Goal: Task Accomplishment & Management: Complete application form

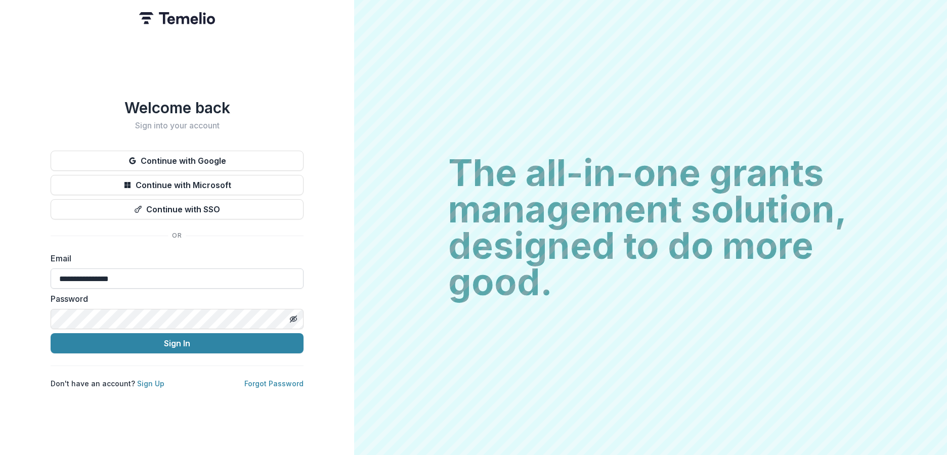
type input "**********"
click at [179, 333] on button "Sign In" at bounding box center [177, 343] width 253 height 20
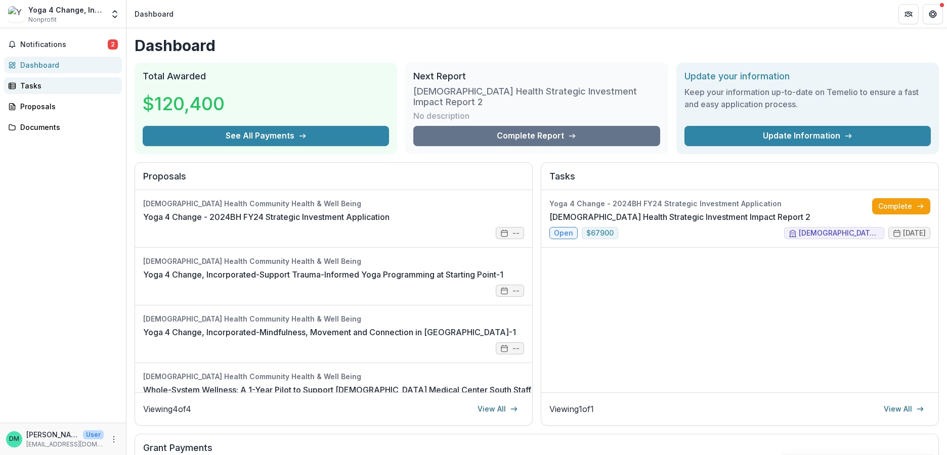
click at [34, 84] on div "Tasks" at bounding box center [67, 85] width 94 height 11
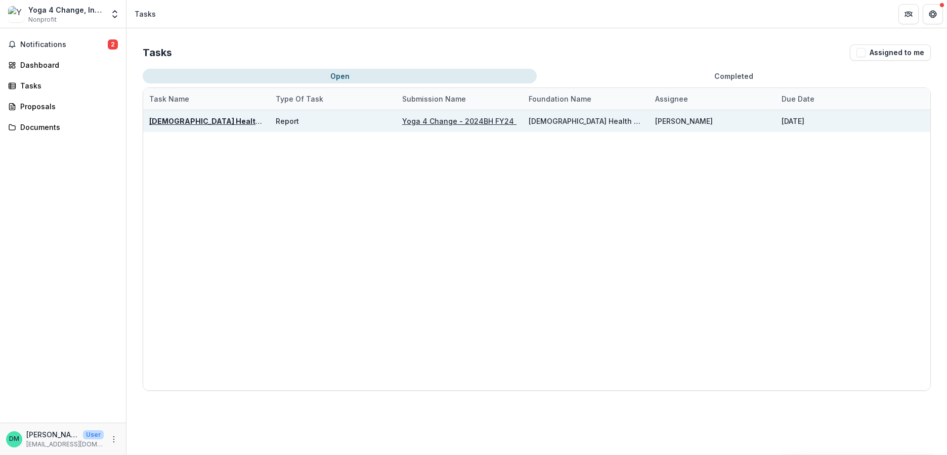
click at [441, 119] on u "Yoga 4 Change - 2024BH FY24 Strategic Investment Application" at bounding box center [516, 121] width 229 height 9
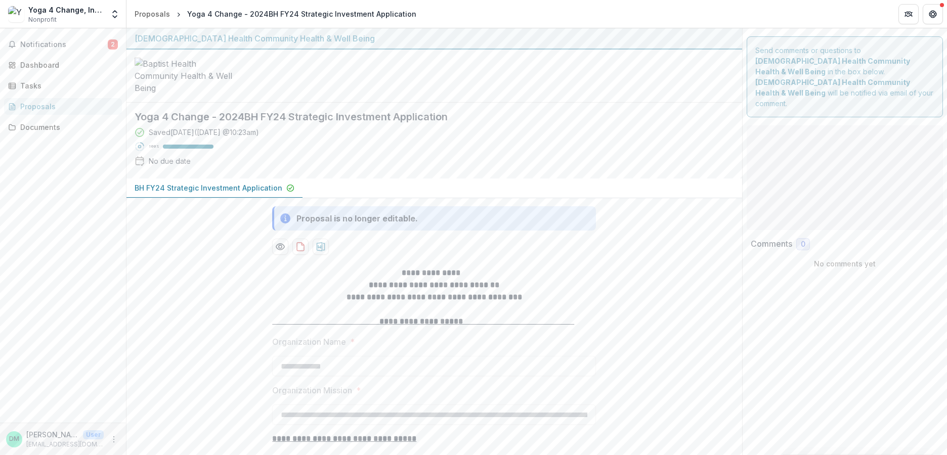
type input "*******"
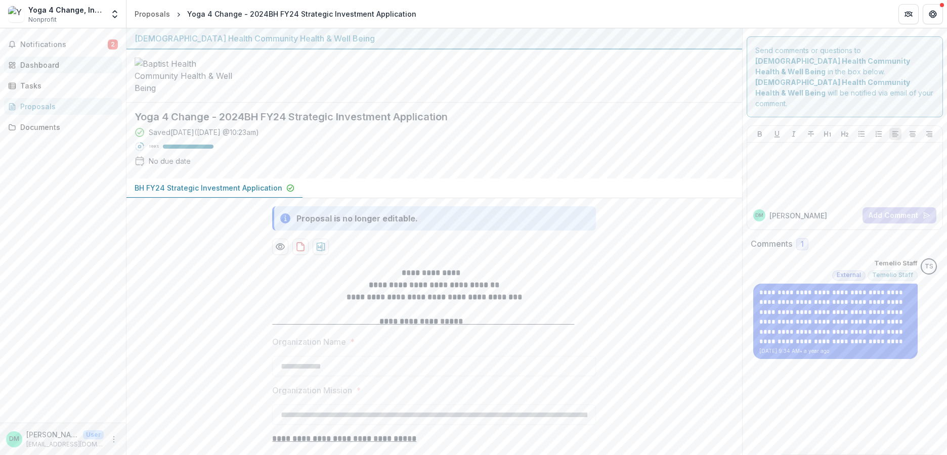
click at [39, 62] on div "Dashboard" at bounding box center [67, 65] width 94 height 11
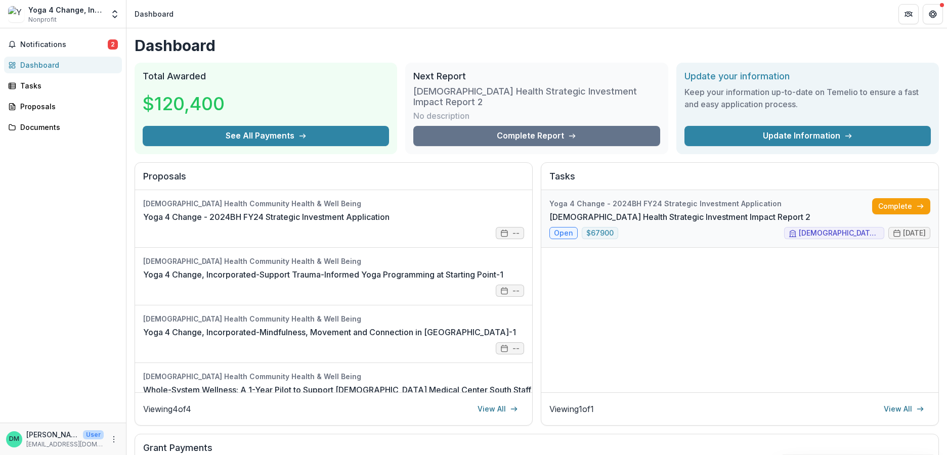
click at [600, 211] on link "[DEMOGRAPHIC_DATA] Health Strategic Investment Impact Report 2" at bounding box center [679, 217] width 261 height 12
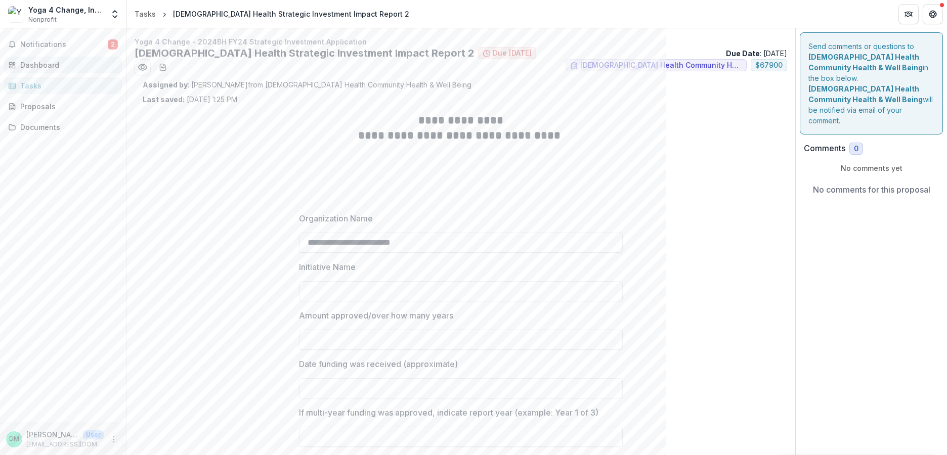
click at [38, 64] on div "Dashboard" at bounding box center [67, 65] width 94 height 11
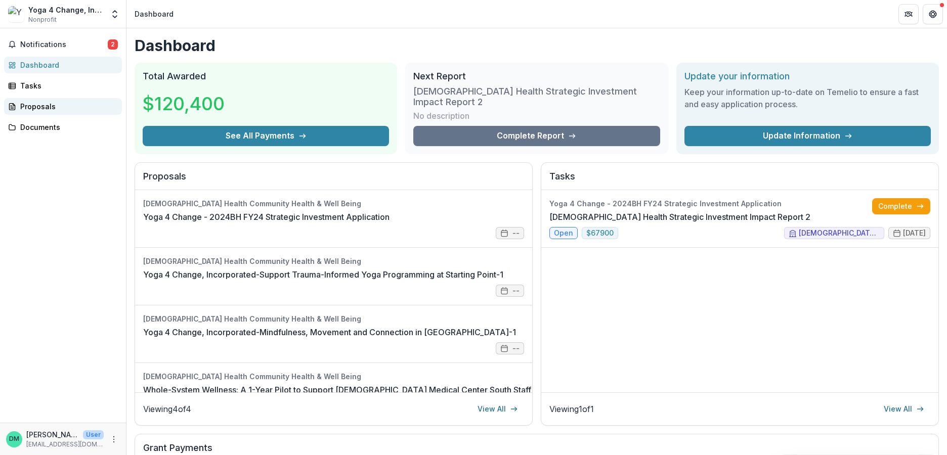
click at [32, 107] on div "Proposals" at bounding box center [67, 106] width 94 height 11
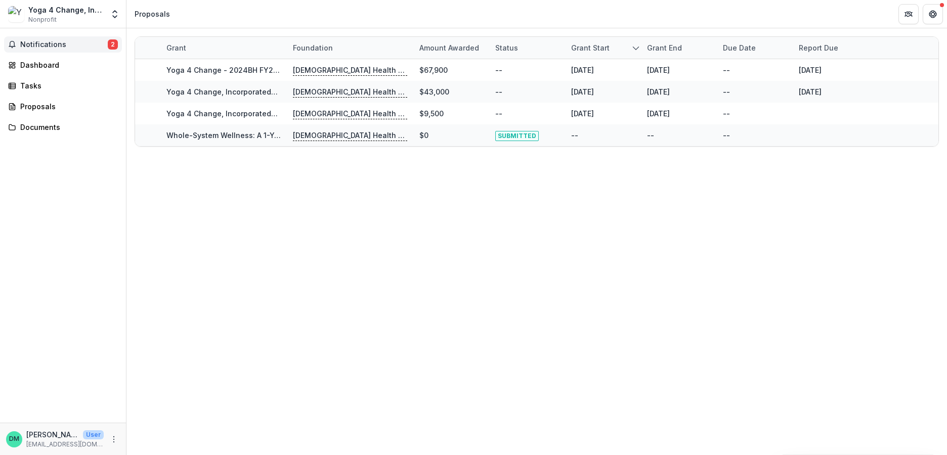
click at [58, 44] on span "Notifications" at bounding box center [64, 44] width 88 height 9
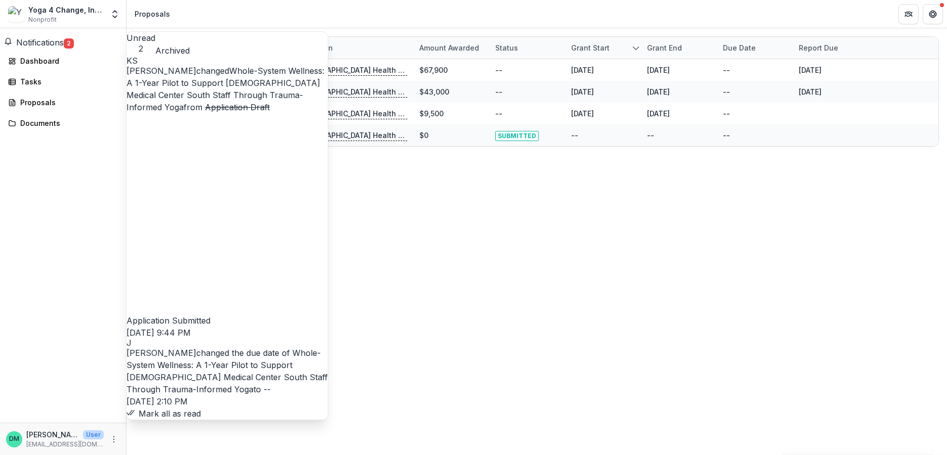
click at [56, 45] on span "Notifications" at bounding box center [40, 42] width 48 height 10
